Goal: Find specific page/section

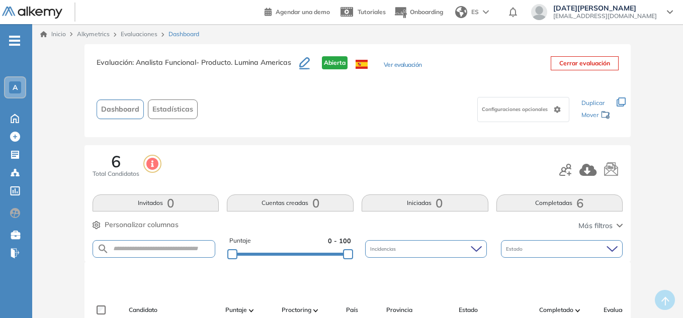
click at [14, 81] on div "A" at bounding box center [15, 87] width 20 height 20
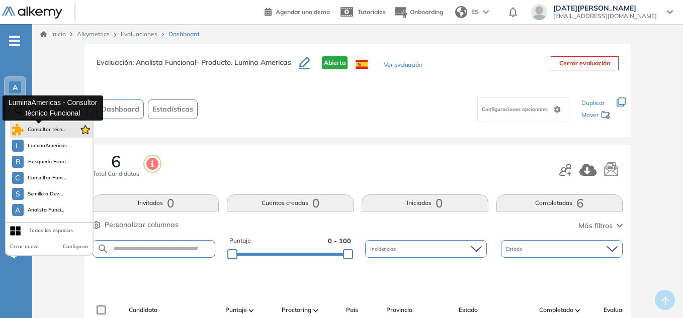
click at [43, 132] on span "Consultor técn..." at bounding box center [47, 130] width 38 height 8
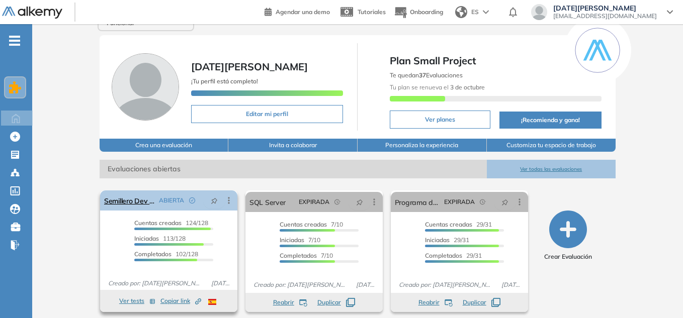
scroll to position [28, 0]
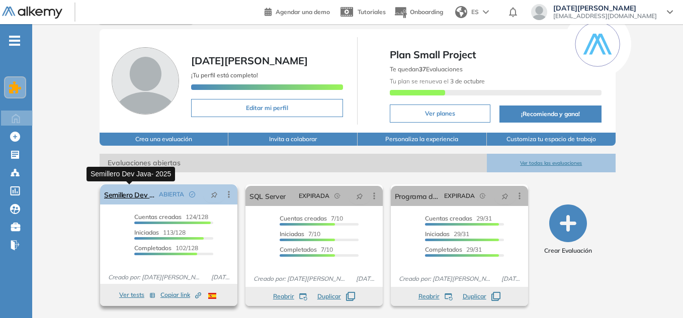
click at [134, 193] on link "Semillero Dev Java- 2025" at bounding box center [129, 195] width 51 height 20
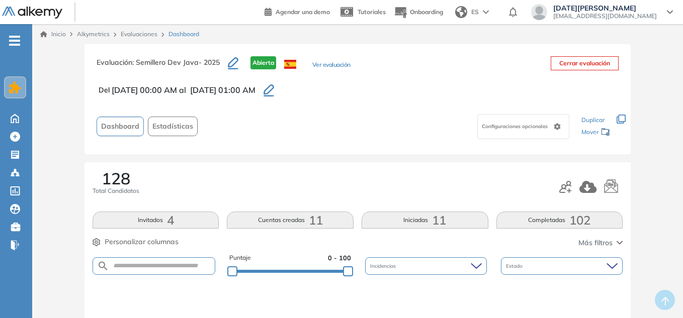
click at [17, 93] on icon at bounding box center [15, 87] width 12 height 12
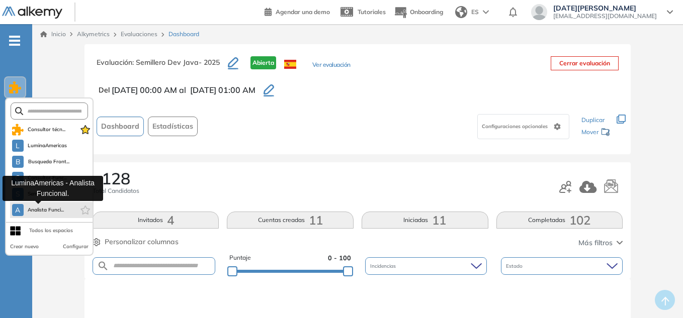
click at [45, 209] on span "Analista Funci..." at bounding box center [46, 210] width 37 height 8
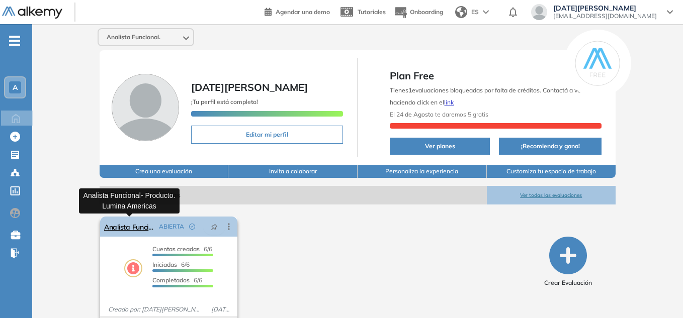
click at [135, 230] on link "Analista Funcional- Producto. Lumina Americas" at bounding box center [129, 227] width 51 height 20
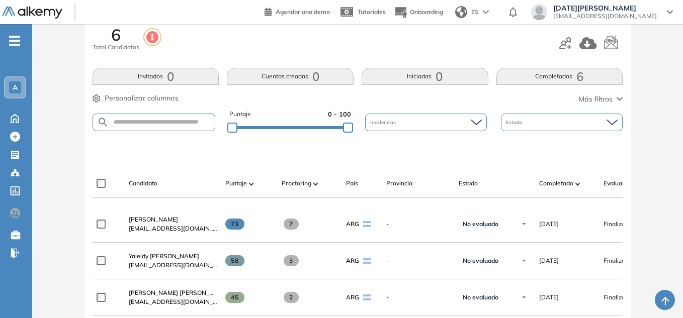
scroll to position [101, 0]
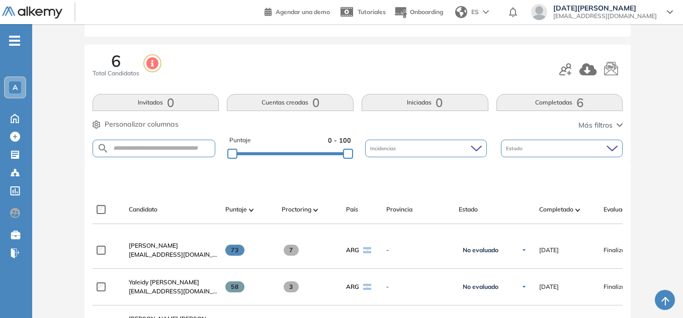
click at [201, 153] on form at bounding box center [154, 149] width 123 height 18
drag, startPoint x: 201, startPoint y: 153, endPoint x: 202, endPoint y: 148, distance: 5.1
click at [202, 148] on form at bounding box center [154, 149] width 123 height 18
click at [187, 152] on form at bounding box center [154, 149] width 123 height 18
click at [164, 151] on input "text" at bounding box center [162, 149] width 106 height 8
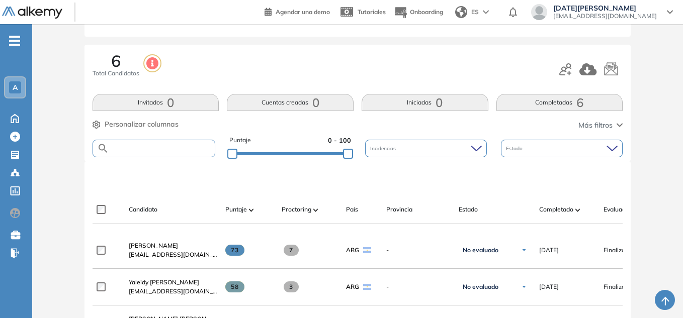
click at [159, 145] on input "text" at bounding box center [162, 149] width 106 height 8
type input "****"
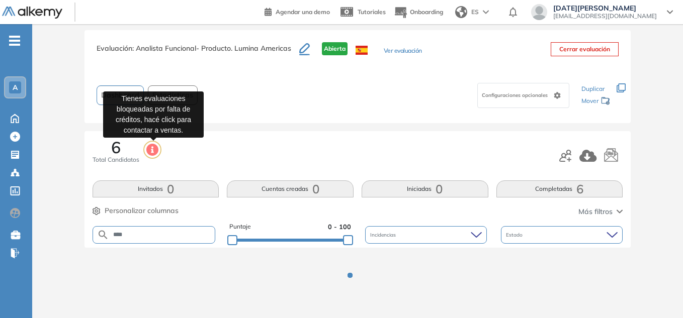
scroll to position [54, 0]
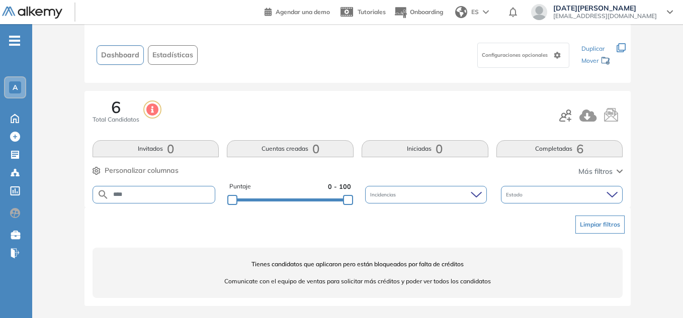
drag, startPoint x: 113, startPoint y: 195, endPoint x: 62, endPoint y: 193, distance: 50.9
click at [74, 198] on div "Evaluación : Analista Funcional- Producto. Lumina Americas Abierta Ver evaluaci…" at bounding box center [357, 154] width 643 height 328
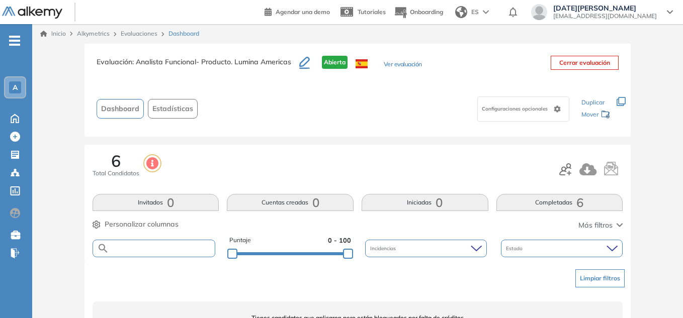
scroll to position [0, 0]
click at [126, 167] on div "6 Total Candidatos" at bounding box center [116, 165] width 47 height 25
click at [119, 169] on span "6" at bounding box center [116, 161] width 10 height 16
click at [138, 35] on link "Evaluaciones" at bounding box center [139, 34] width 37 height 8
